Goal: Check status: Check status

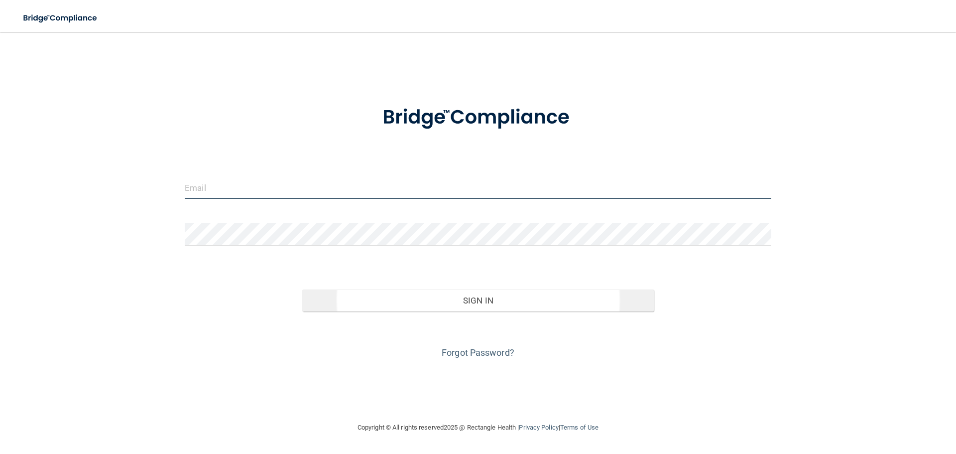
type input "[EMAIL_ADDRESS][DOMAIN_NAME]"
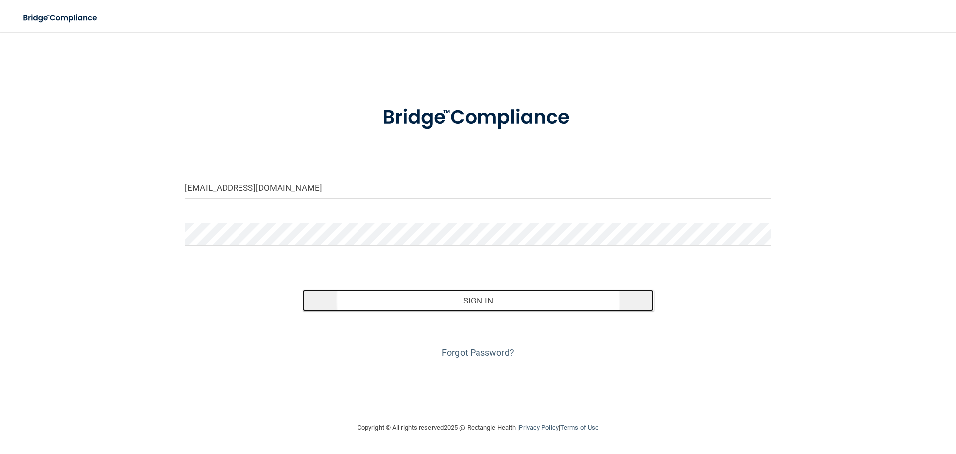
click at [464, 303] on button "Sign In" at bounding box center [478, 300] width 352 height 22
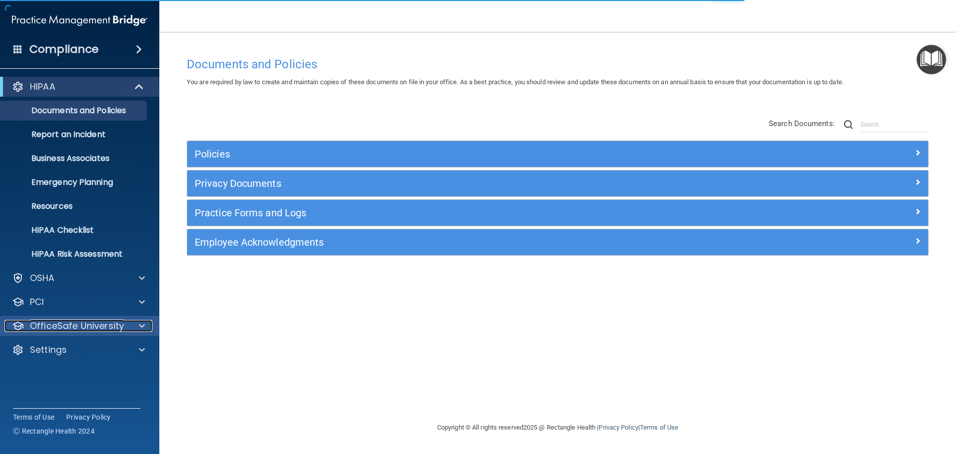
click at [63, 324] on p "OfficeSafe University" at bounding box center [77, 326] width 94 height 12
click at [73, 329] on p "OfficeSafe University" at bounding box center [77, 326] width 94 height 12
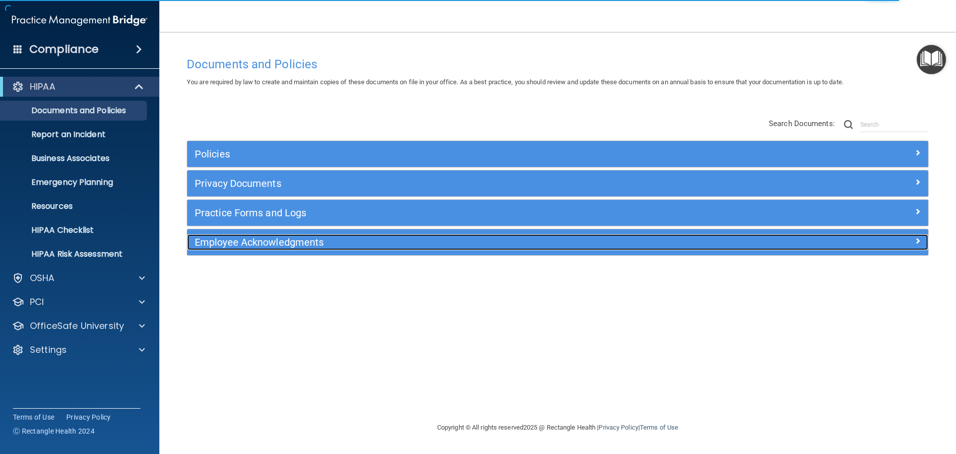
click at [262, 245] on h5 "Employee Acknowledgments" at bounding box center [465, 242] width 541 height 11
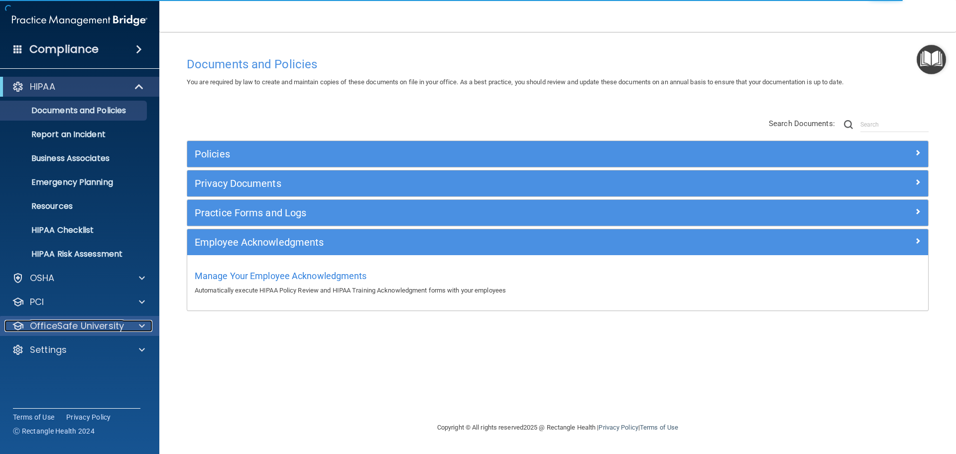
click at [76, 329] on p "OfficeSafe University" at bounding box center [77, 326] width 94 height 12
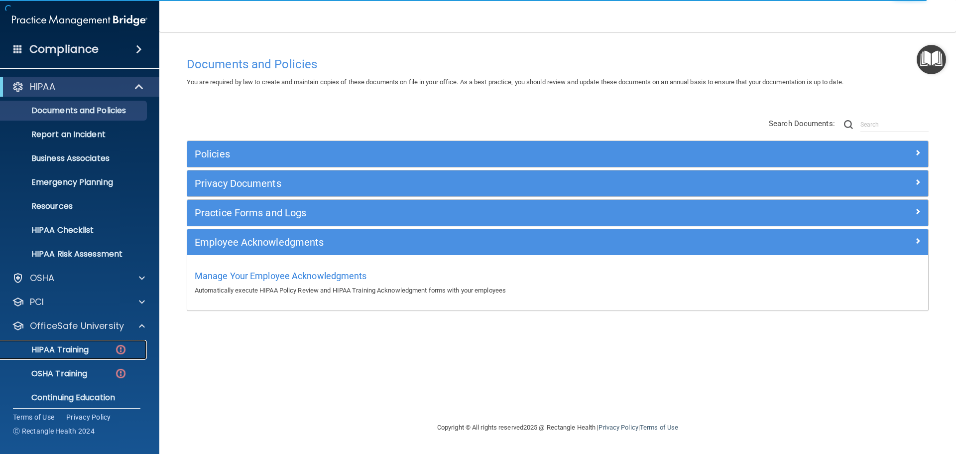
click at [70, 346] on p "HIPAA Training" at bounding box center [47, 350] width 82 height 10
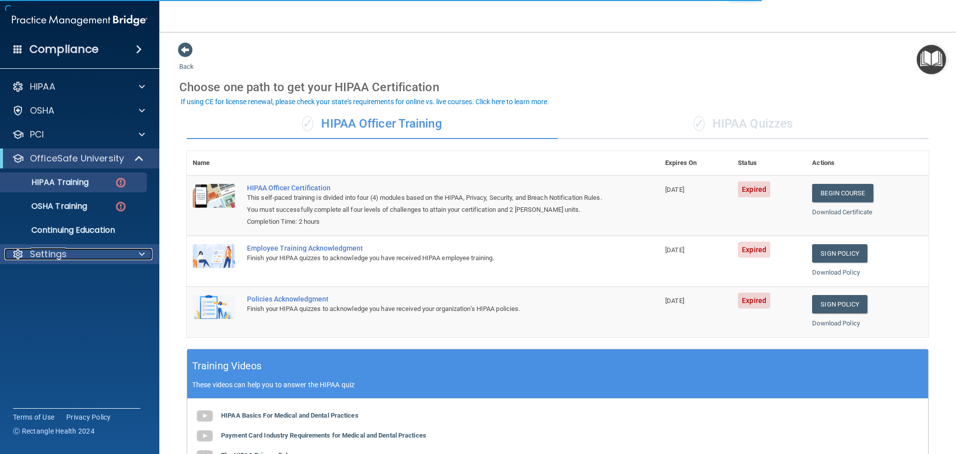
click at [58, 252] on p "Settings" at bounding box center [48, 254] width 37 height 12
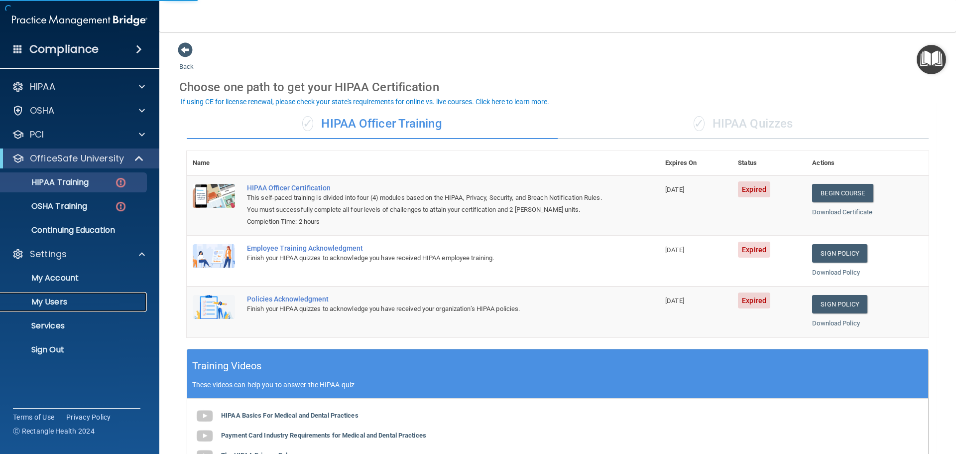
click at [56, 297] on p "My Users" at bounding box center [74, 302] width 136 height 10
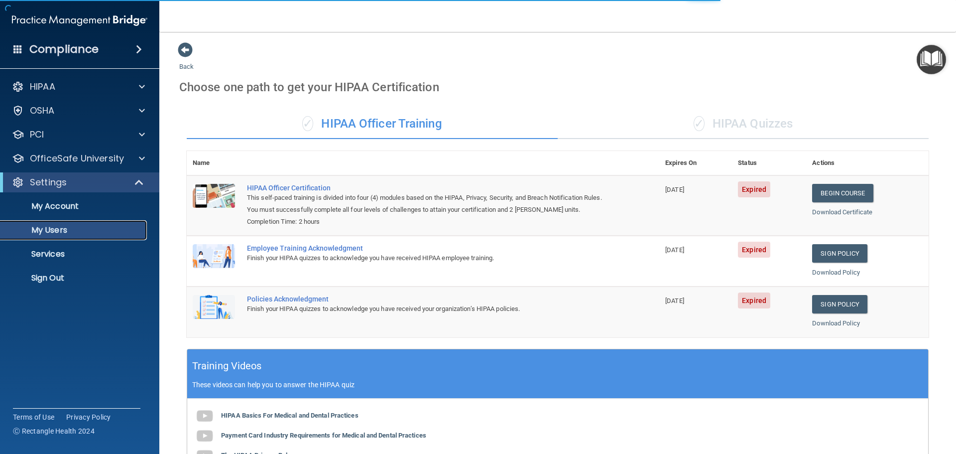
select select "20"
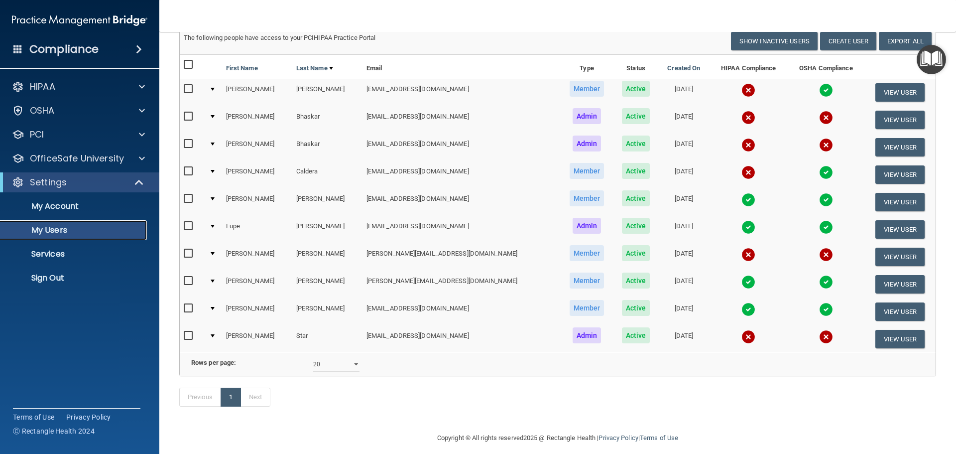
scroll to position [97, 0]
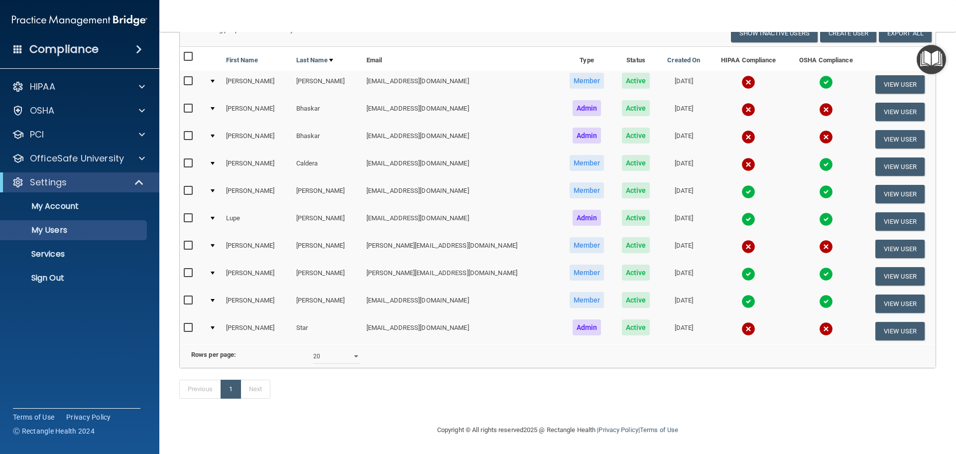
click at [819, 75] on img at bounding box center [826, 82] width 14 height 14
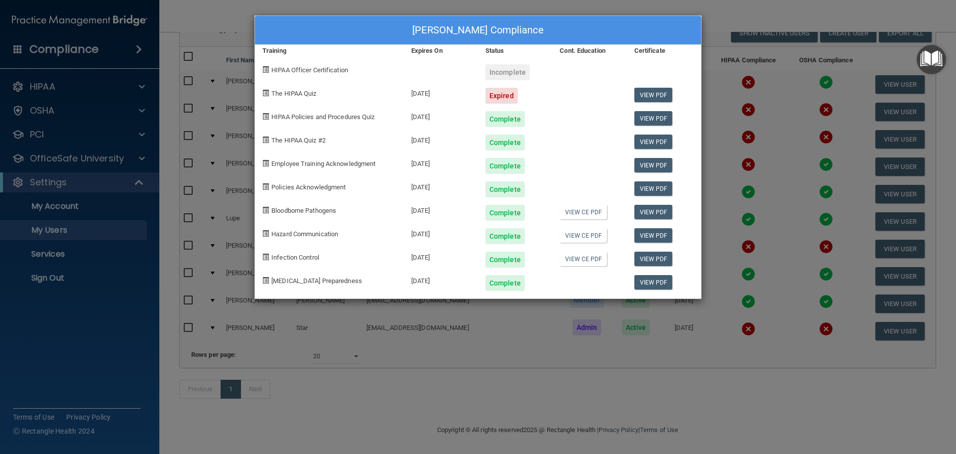
click at [738, 27] on div "[PERSON_NAME] Compliance Training Expires On Status Cont. Education Certificate…" at bounding box center [478, 227] width 956 height 454
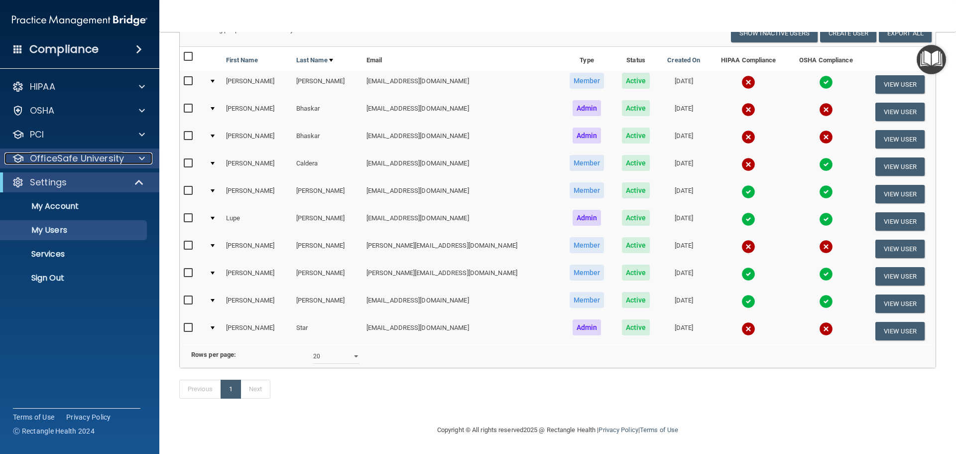
click at [71, 163] on p "OfficeSafe University" at bounding box center [77, 158] width 94 height 12
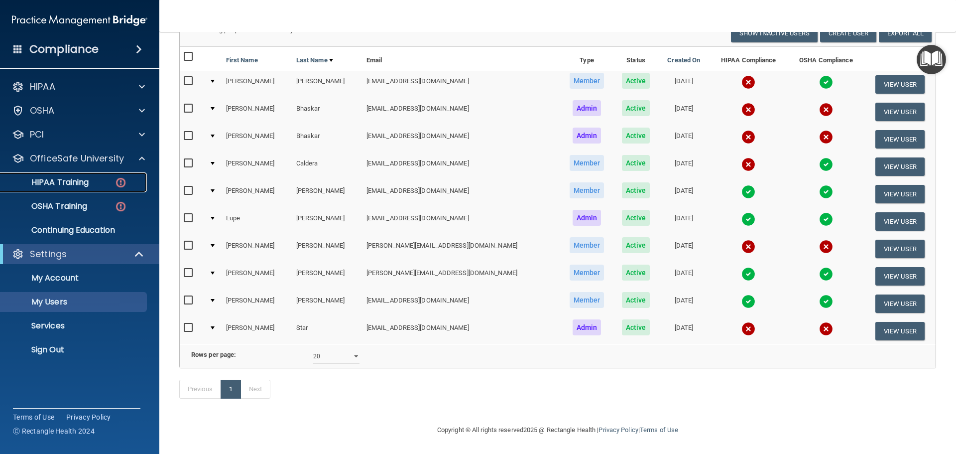
click at [76, 184] on p "HIPAA Training" at bounding box center [47, 182] width 82 height 10
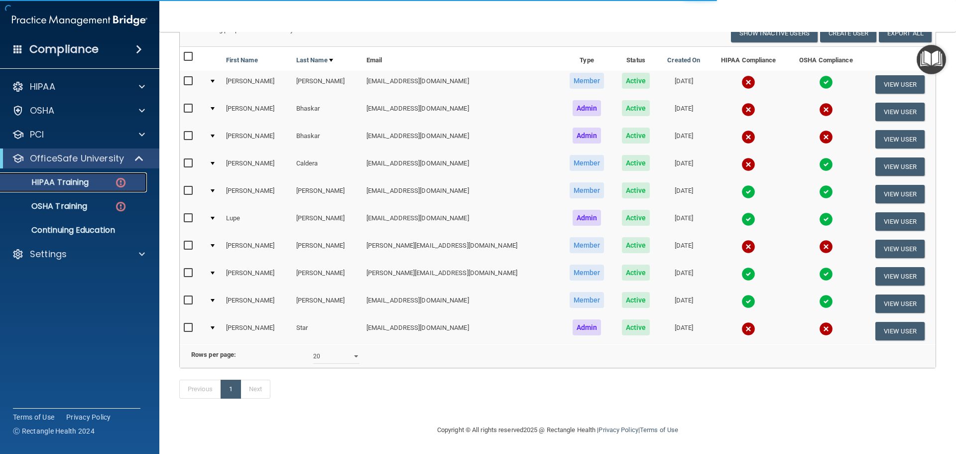
scroll to position [205, 0]
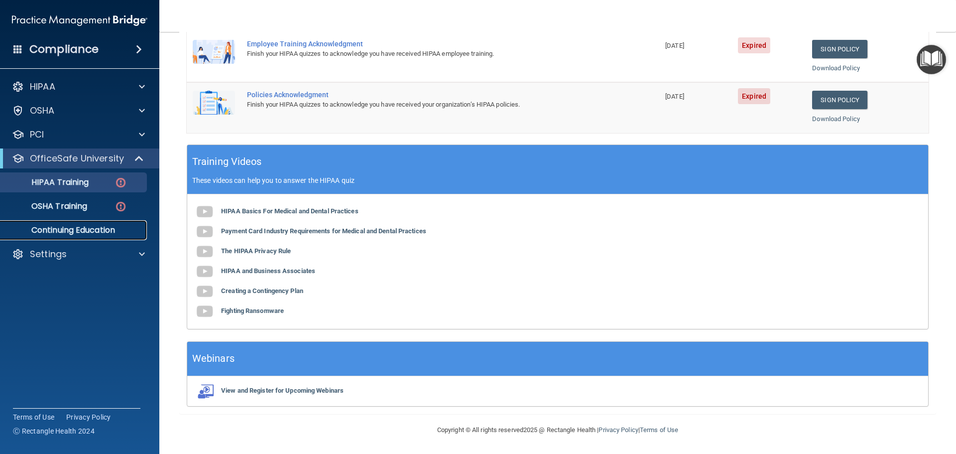
click at [59, 228] on p "Continuing Education" at bounding box center [74, 230] width 136 height 10
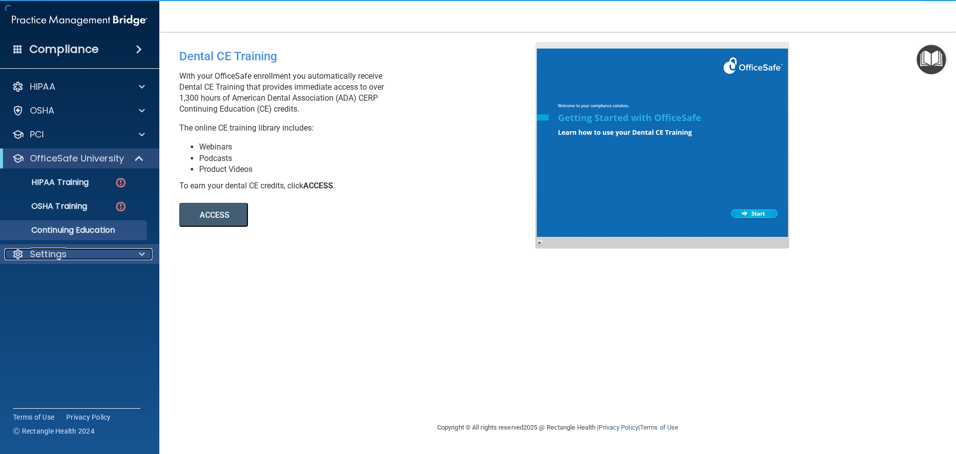
click at [47, 253] on p "Settings" at bounding box center [48, 254] width 37 height 12
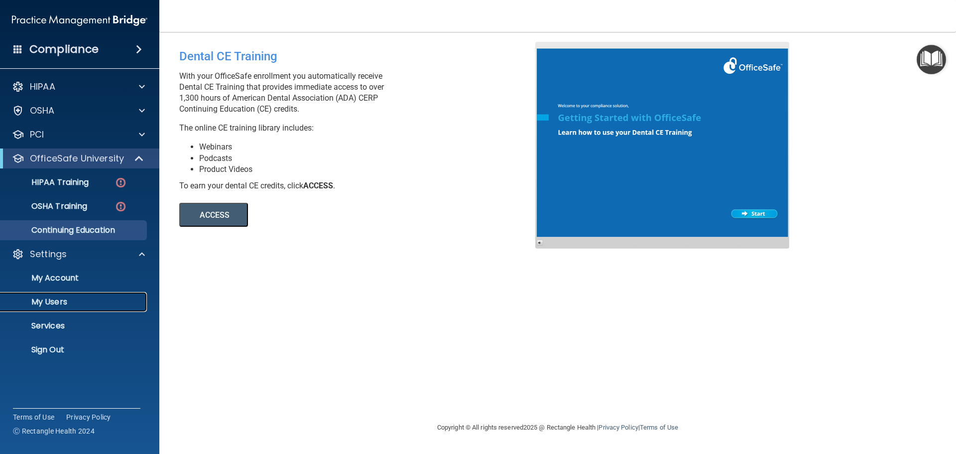
click at [48, 302] on p "My Users" at bounding box center [74, 302] width 136 height 10
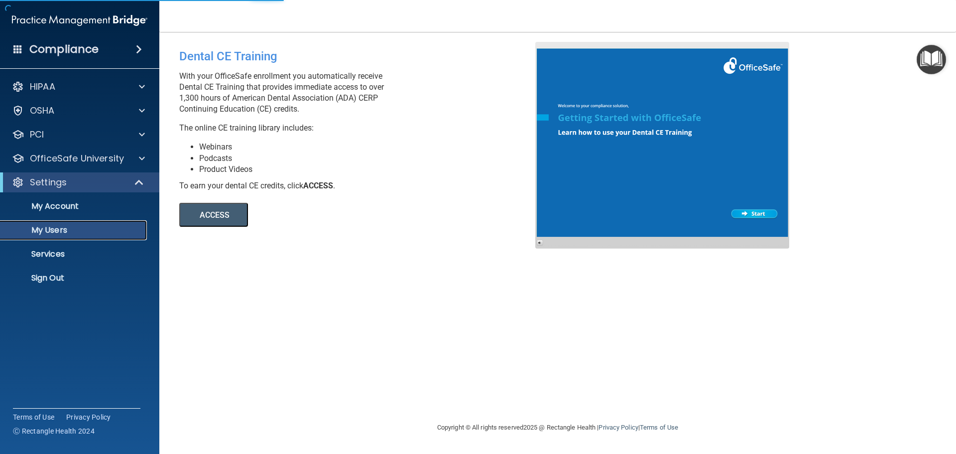
select select "20"
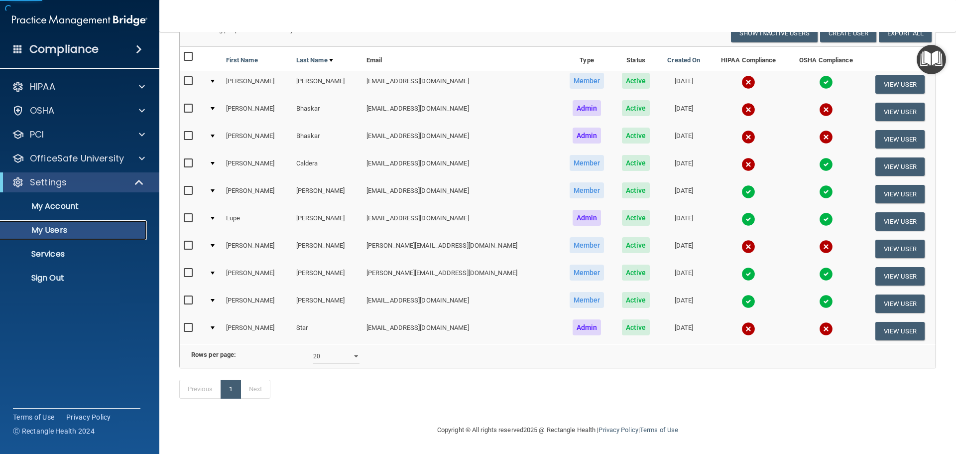
scroll to position [97, 0]
click at [819, 157] on img at bounding box center [826, 164] width 14 height 14
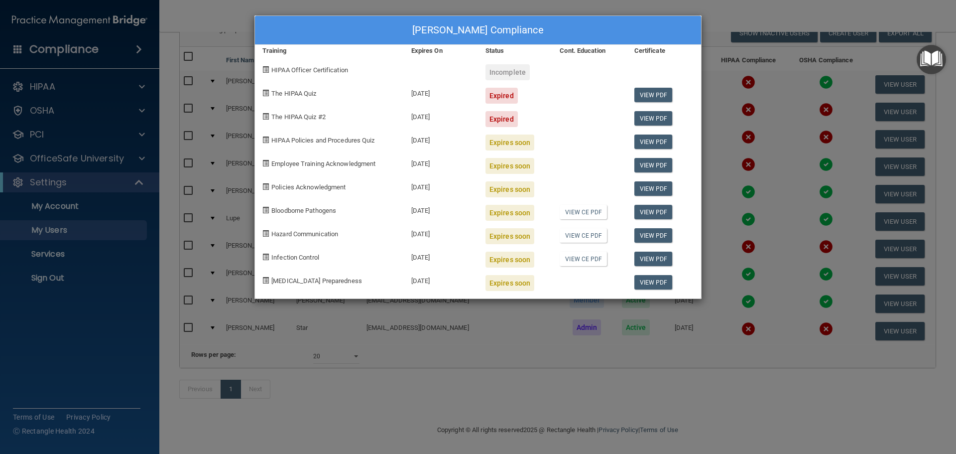
click at [766, 24] on div "[PERSON_NAME] Compliance Training Expires On Status Cont. Education Certificate…" at bounding box center [478, 227] width 956 height 454
